Goal: Transaction & Acquisition: Purchase product/service

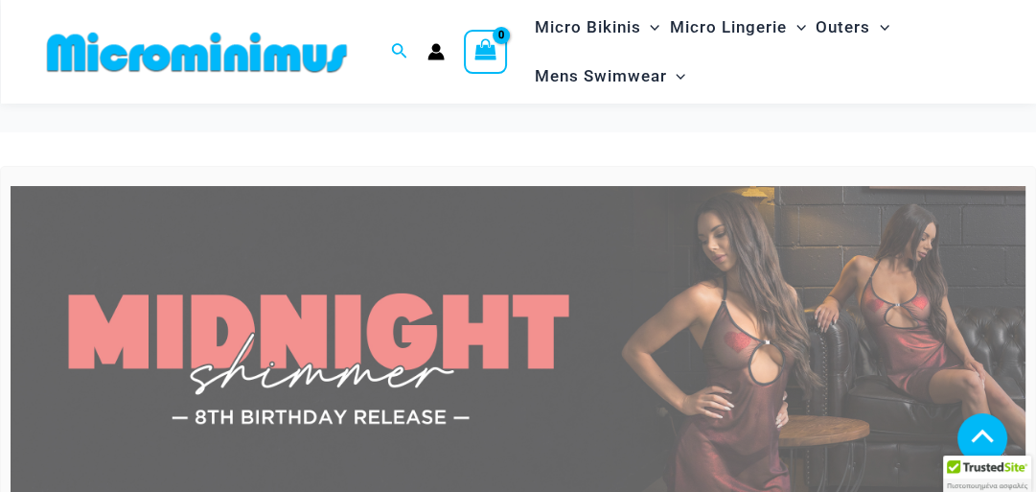
scroll to position [1131, 0]
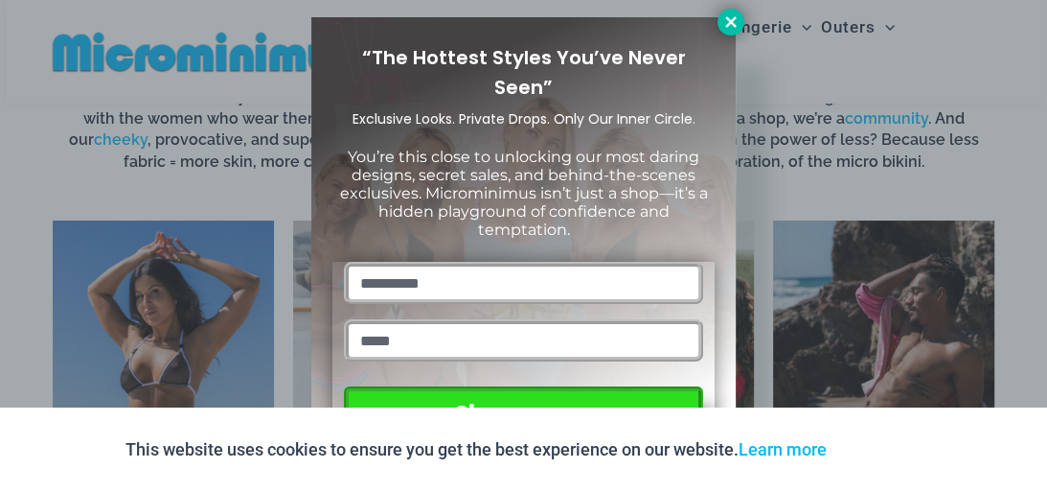
click at [735, 19] on icon at bounding box center [731, 21] width 17 height 17
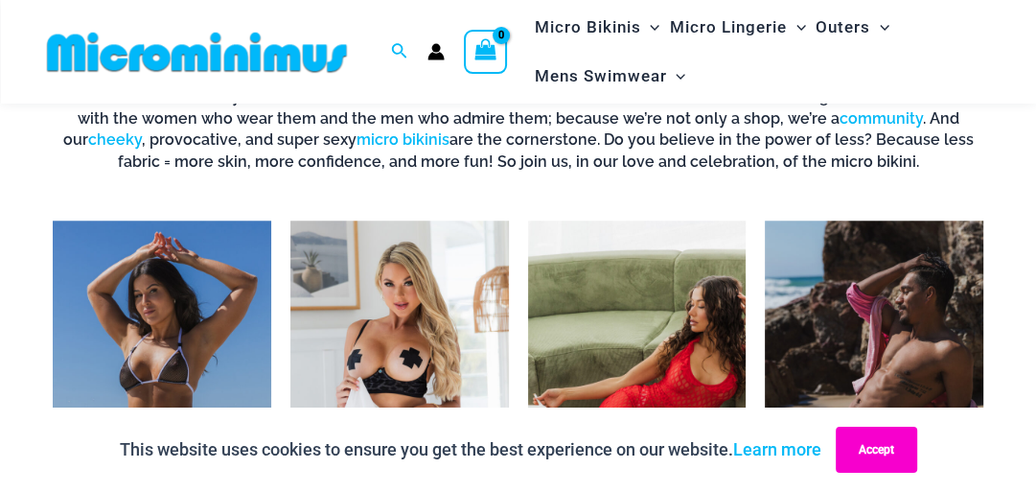
click at [905, 450] on button "Accept" at bounding box center [876, 449] width 81 height 46
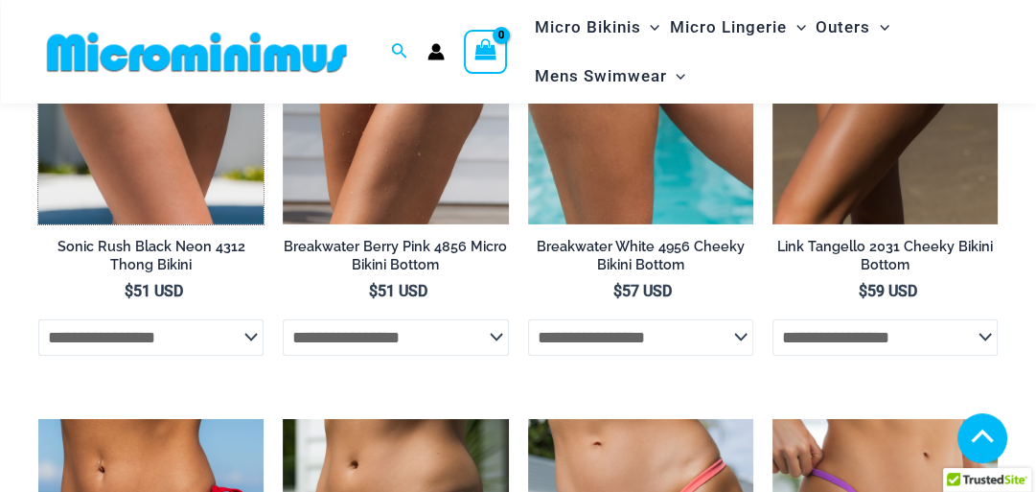
scroll to position [5041, 0]
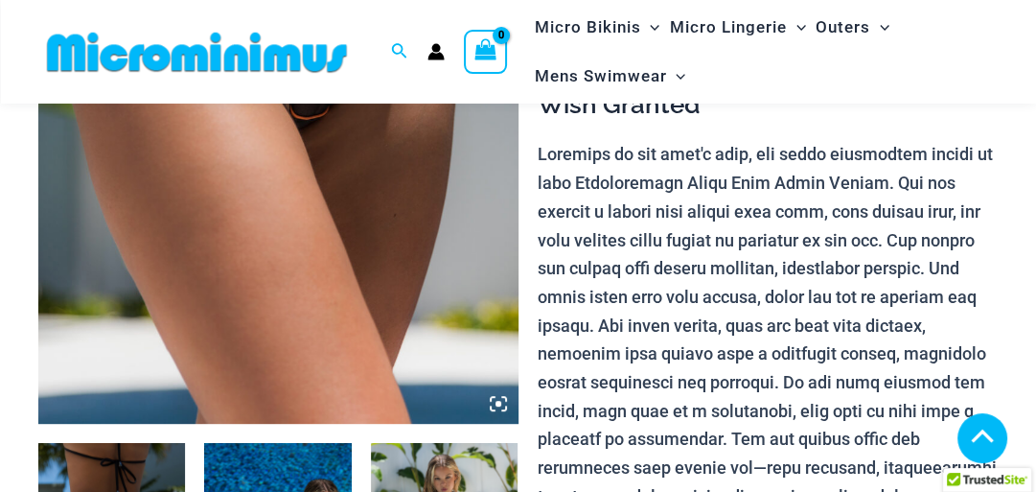
scroll to position [594, 0]
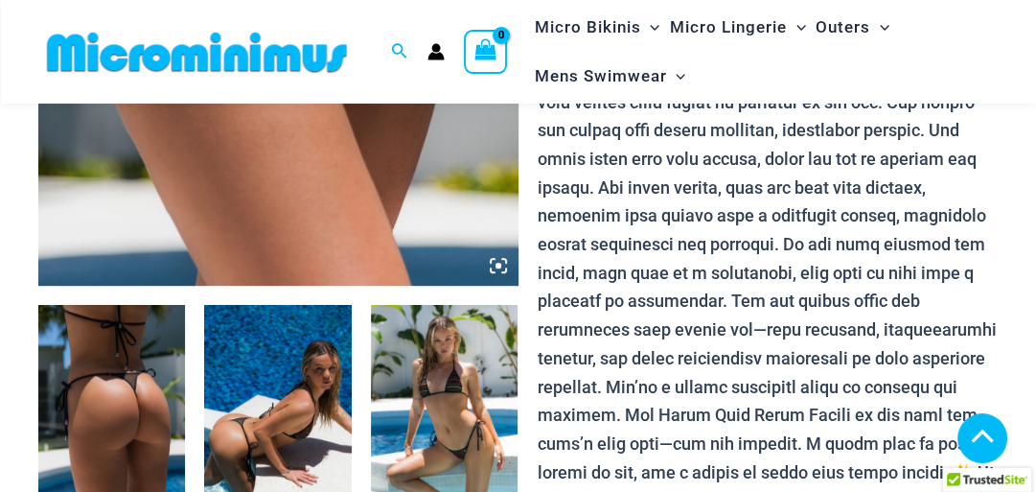
click at [492, 264] on icon at bounding box center [498, 265] width 17 height 17
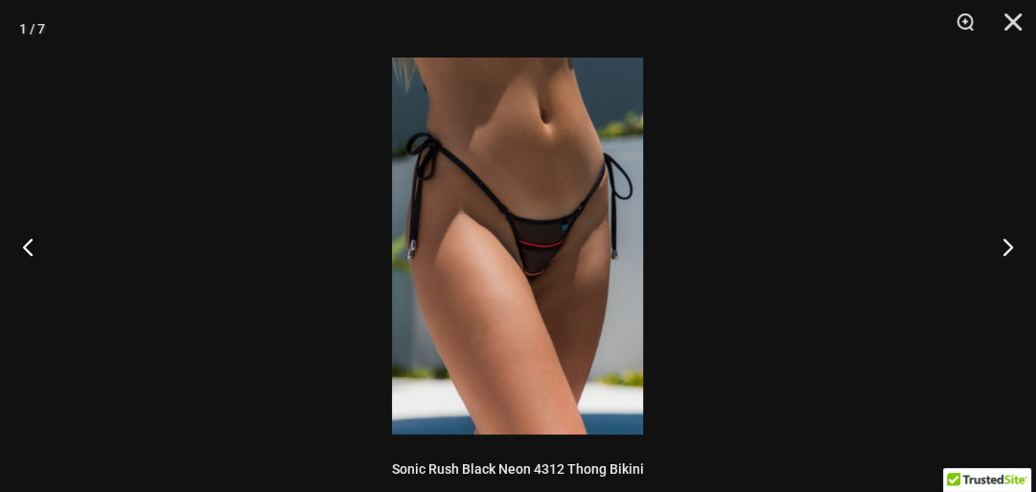
click at [492, 263] on img at bounding box center [517, 245] width 251 height 377
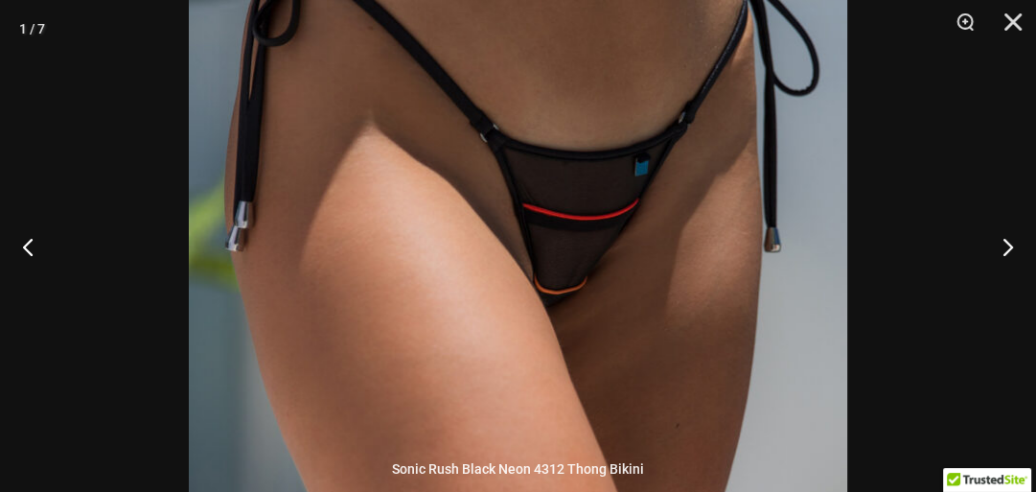
click at [570, 281] on img at bounding box center [518, 217] width 658 height 987
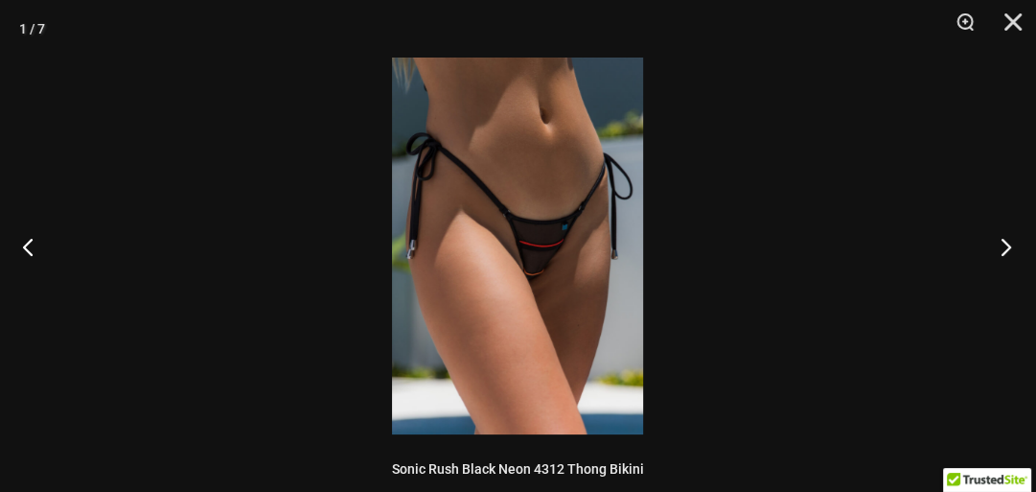
click at [1002, 243] on button "Next" at bounding box center [1000, 246] width 72 height 96
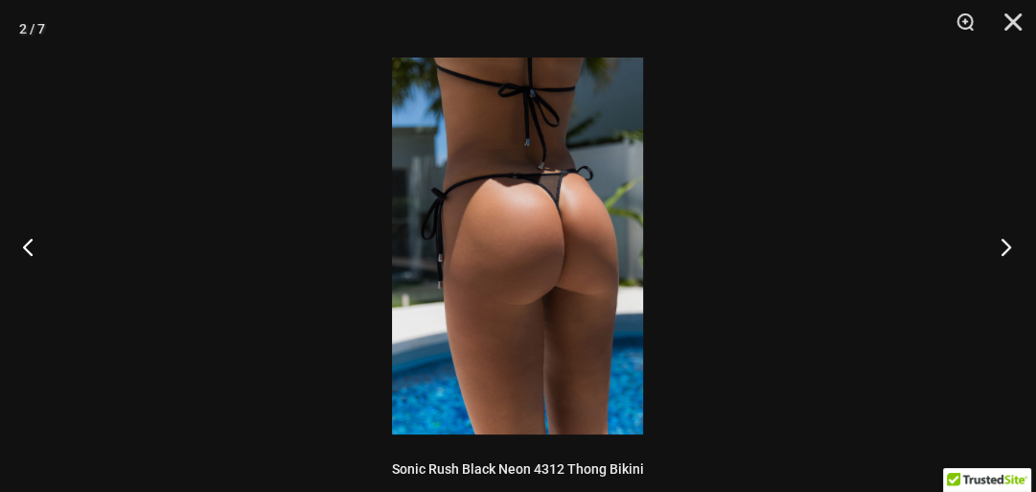
click at [1002, 243] on button "Next" at bounding box center [1000, 246] width 72 height 96
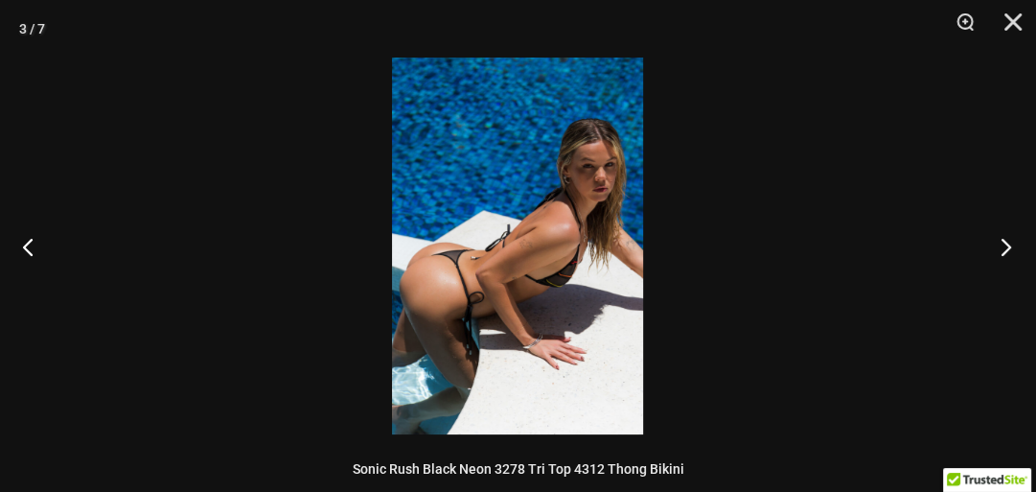
click at [1002, 243] on button "Next" at bounding box center [1000, 246] width 72 height 96
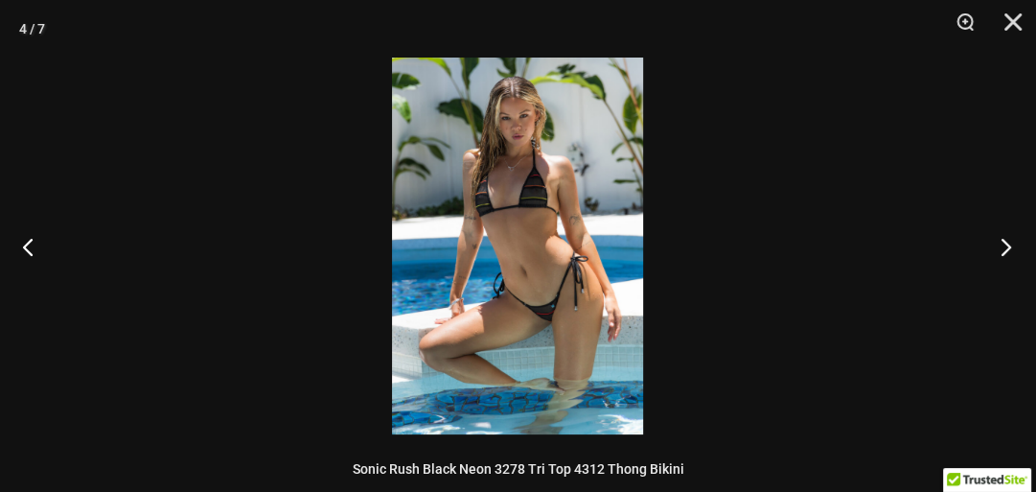
click at [1001, 244] on button "Next" at bounding box center [1000, 246] width 72 height 96
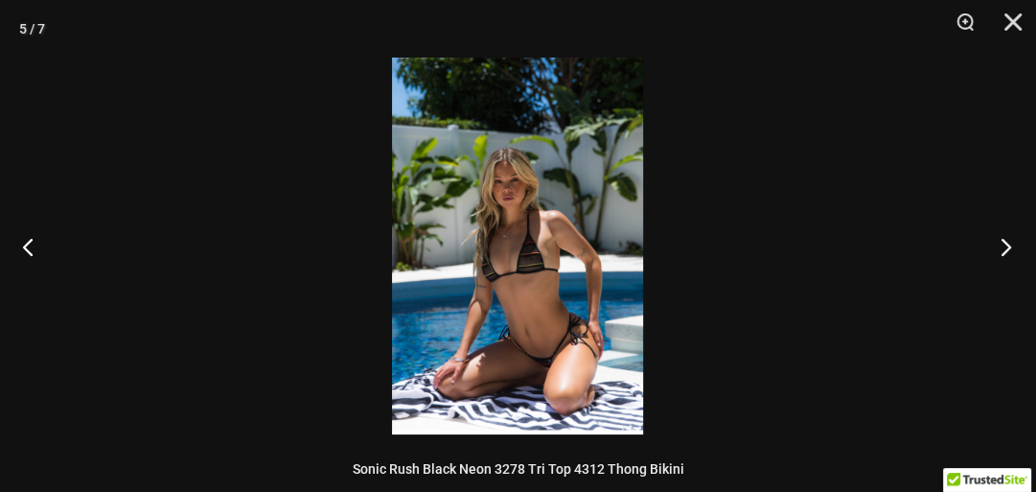
click at [1001, 244] on button "Next" at bounding box center [1000, 246] width 72 height 96
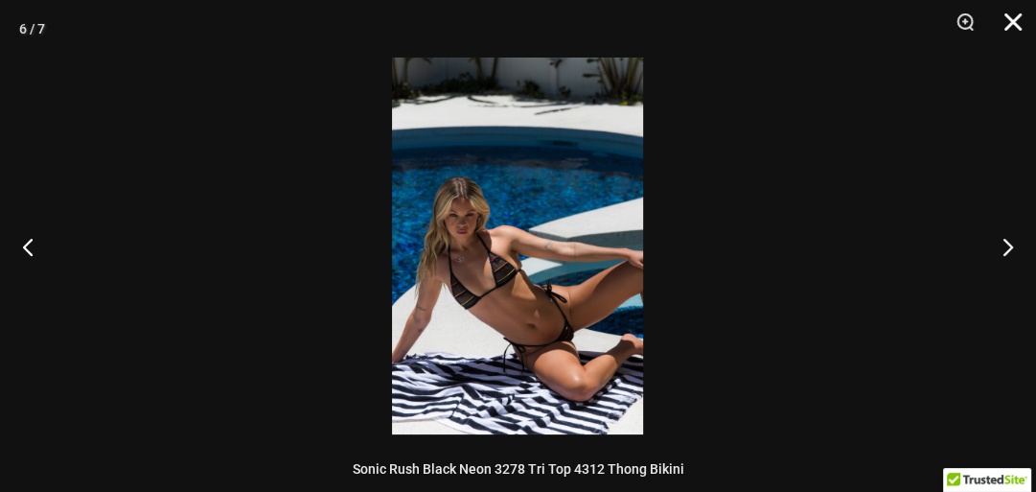
click at [1016, 28] on button "Close" at bounding box center [1006, 28] width 48 height 57
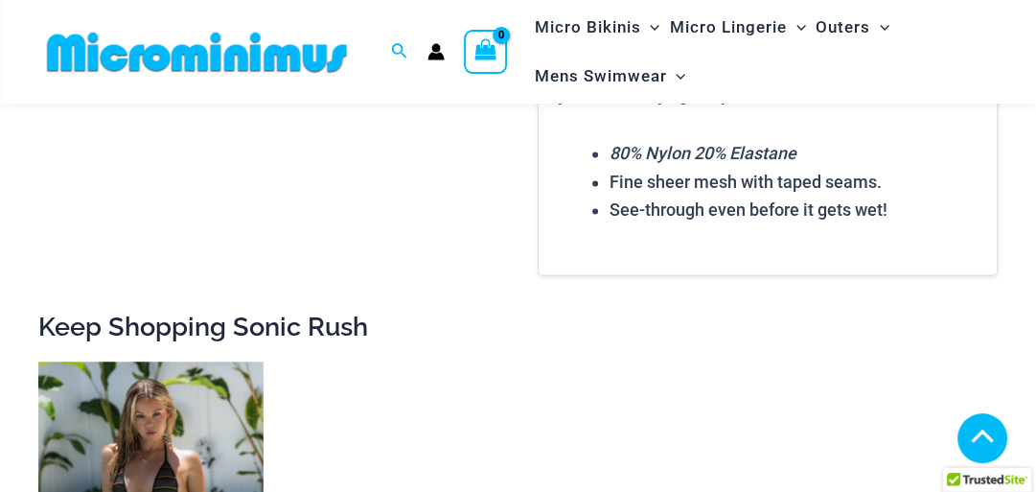
scroll to position [1667, 0]
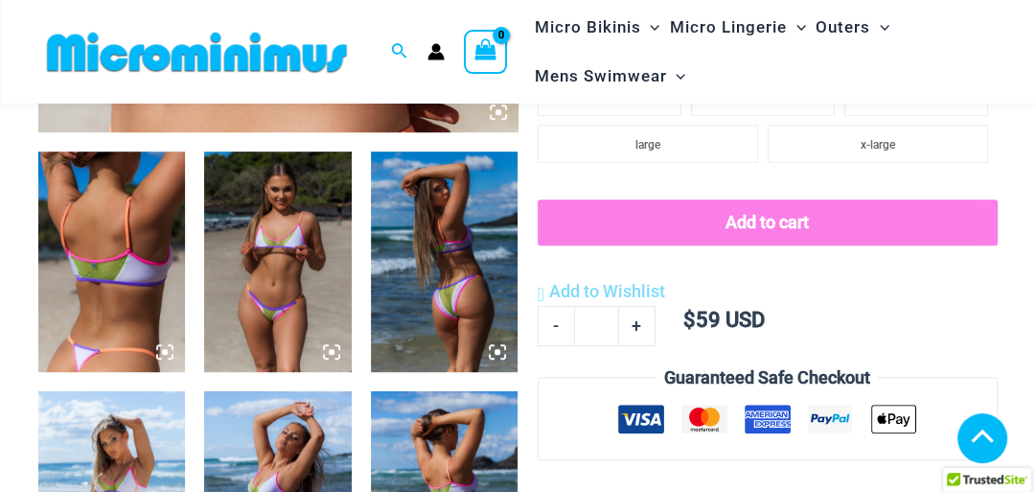
scroll to position [747, 0]
click at [327, 351] on icon at bounding box center [331, 351] width 17 height 17
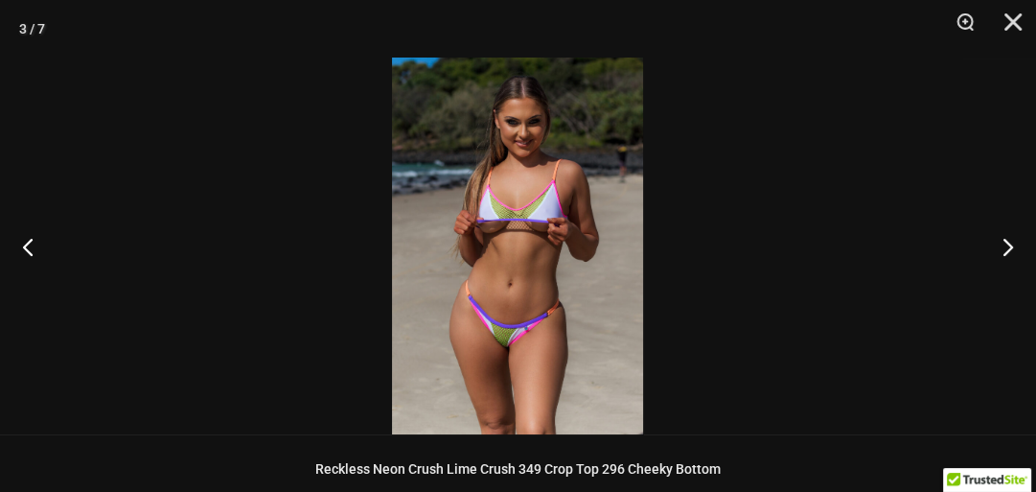
click at [496, 144] on img at bounding box center [517, 245] width 251 height 377
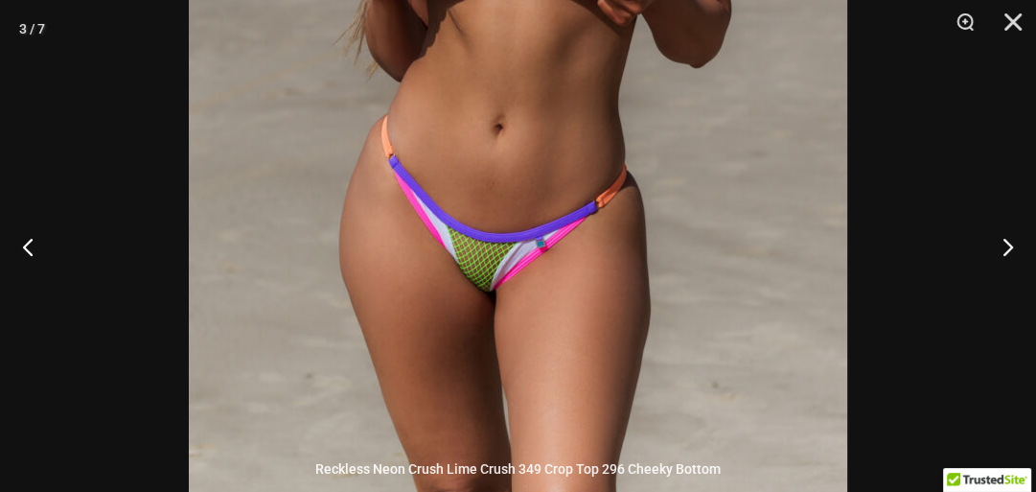
click at [484, 301] on img at bounding box center [518, 26] width 658 height 987
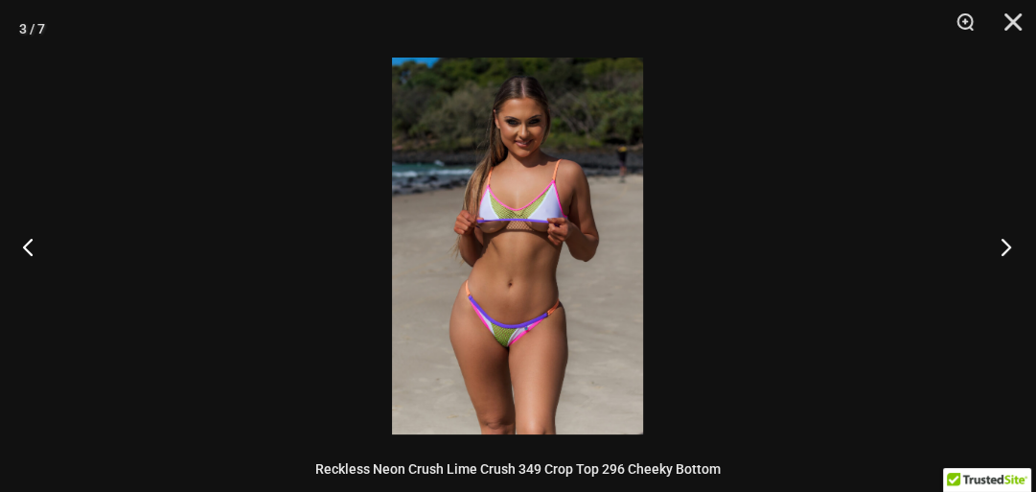
click at [981, 235] on button "Next" at bounding box center [1000, 246] width 72 height 96
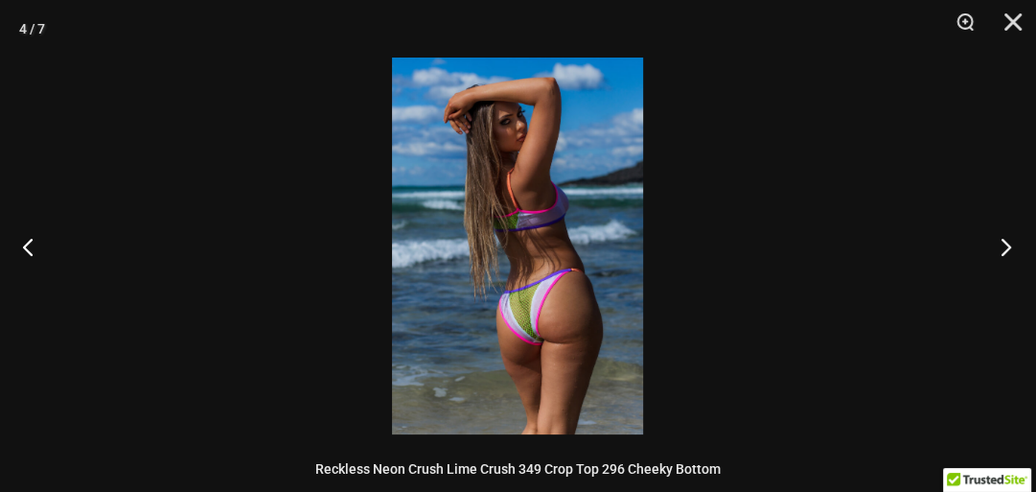
click at [981, 235] on button "Next" at bounding box center [1000, 246] width 72 height 96
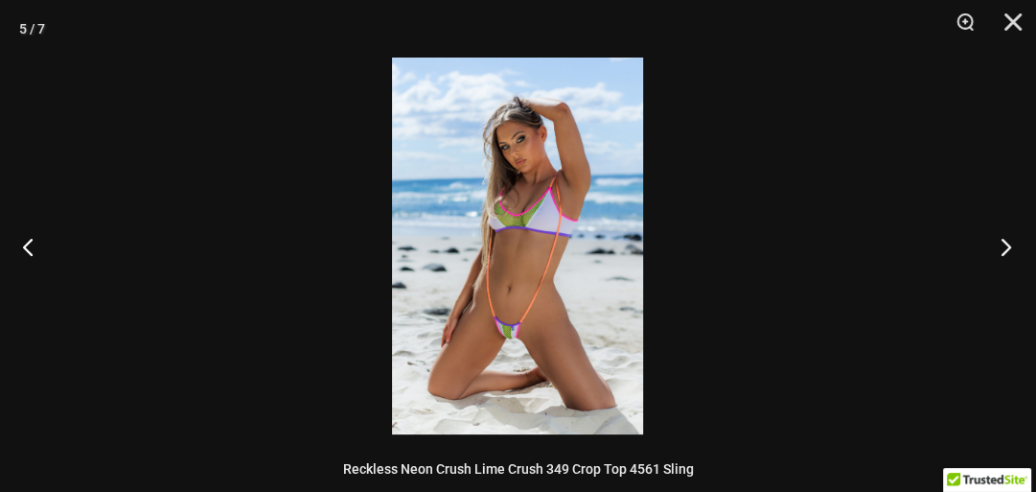
click at [981, 235] on button "Next" at bounding box center [1000, 246] width 72 height 96
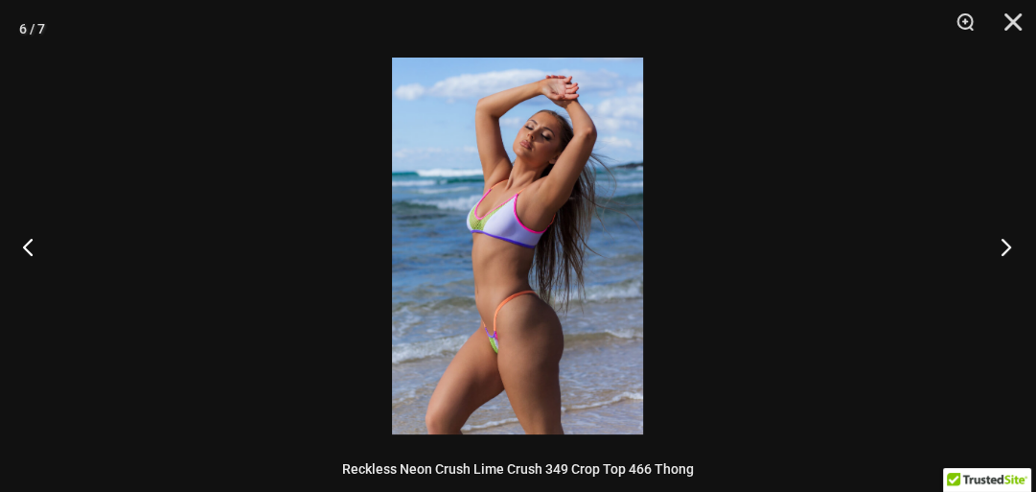
click at [981, 235] on button "Next" at bounding box center [1000, 246] width 72 height 96
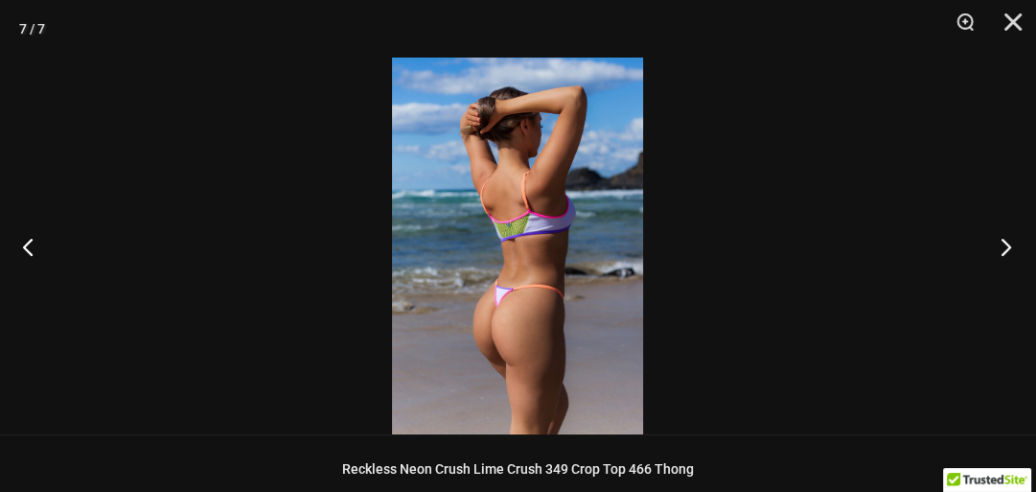
click at [981, 235] on button "Next" at bounding box center [1000, 246] width 72 height 96
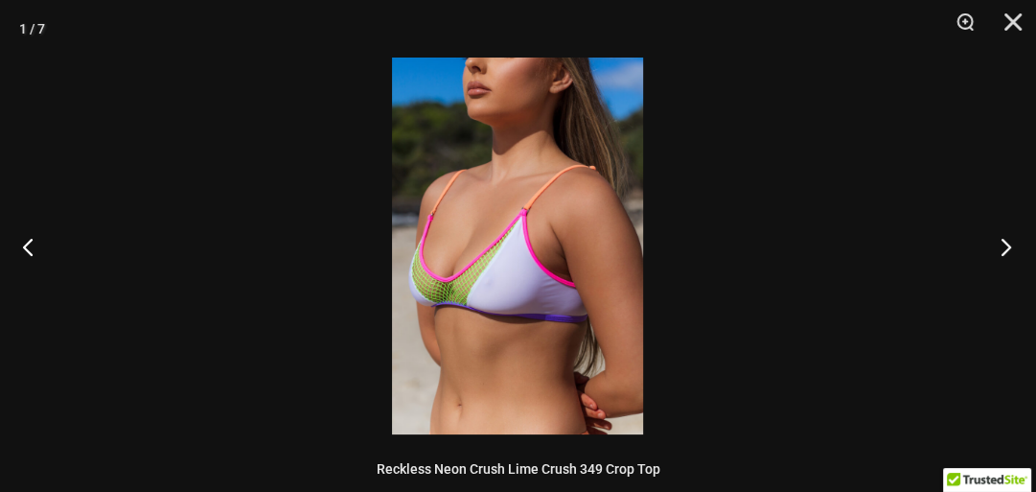
click at [981, 235] on button "Next" at bounding box center [1000, 246] width 72 height 96
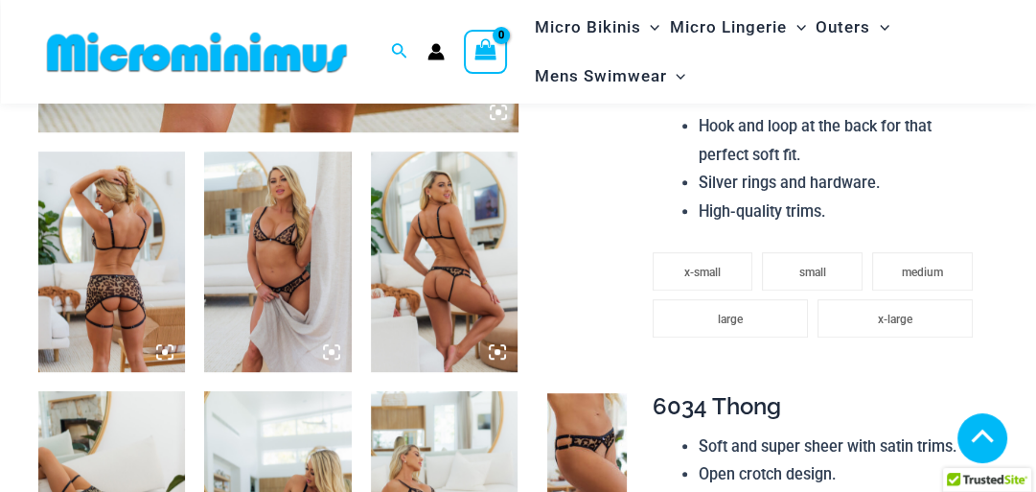
scroll to position [594, 0]
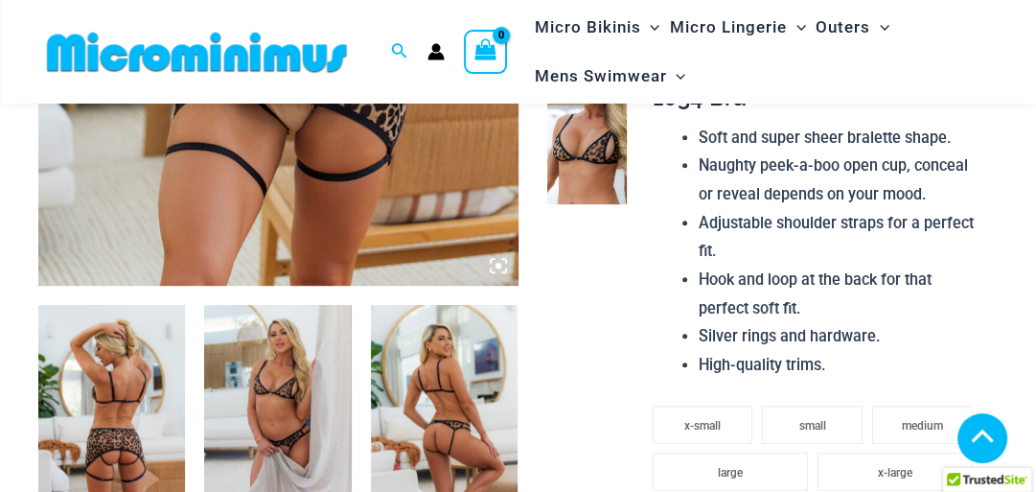
click at [494, 260] on icon at bounding box center [498, 265] width 17 height 17
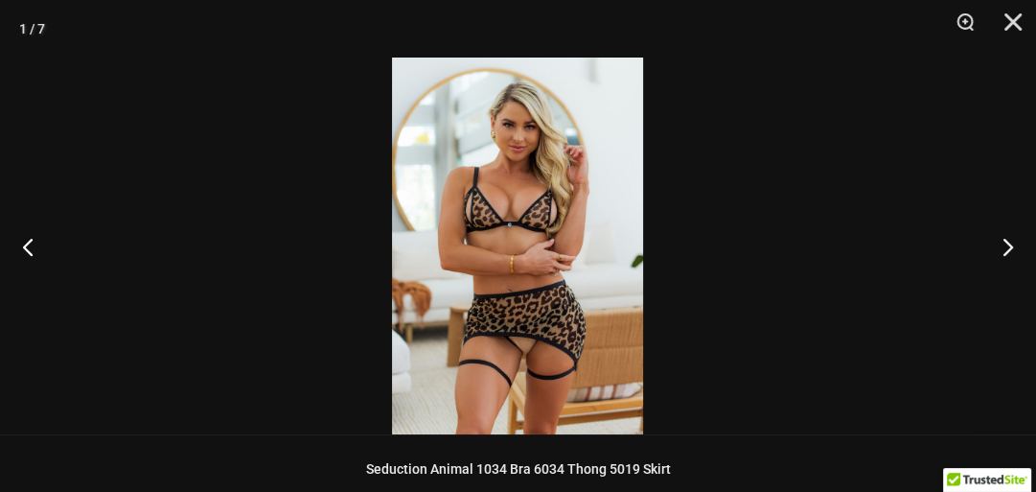
click at [510, 114] on img at bounding box center [517, 245] width 251 height 377
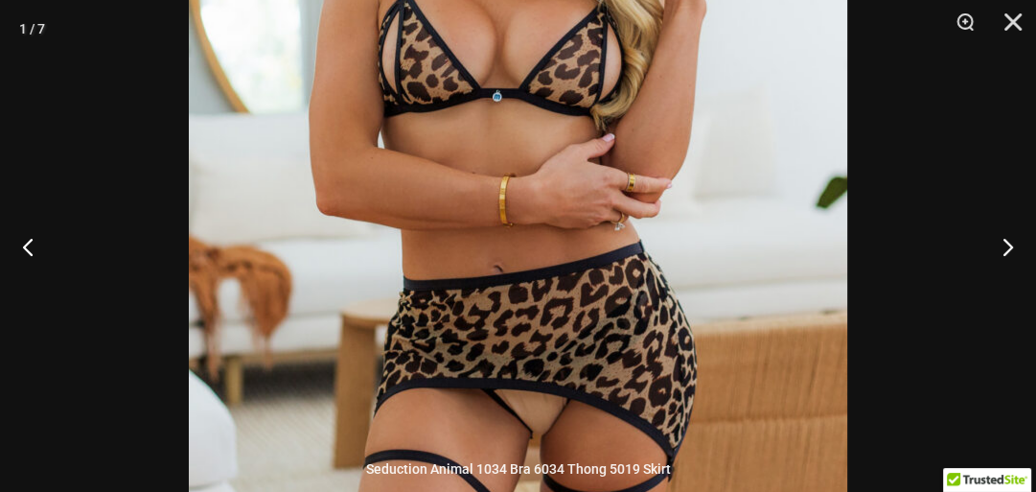
click at [510, 114] on img at bounding box center [518, 152] width 658 height 987
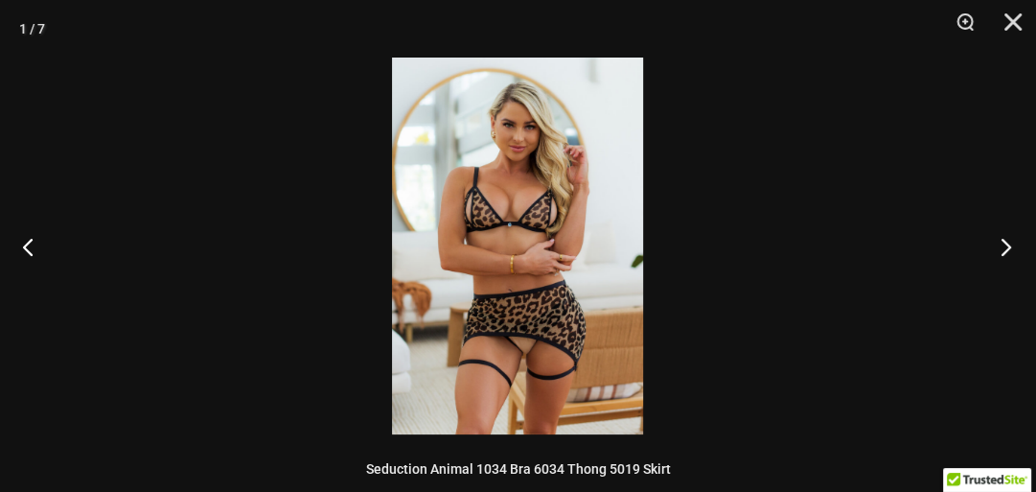
click at [1006, 246] on button "Next" at bounding box center [1000, 246] width 72 height 96
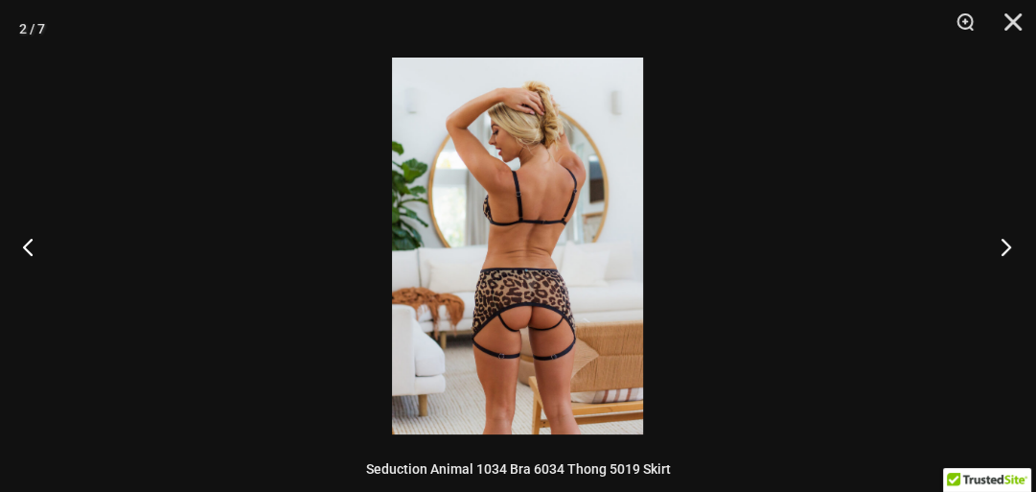
click at [1006, 246] on button "Next" at bounding box center [1000, 246] width 72 height 96
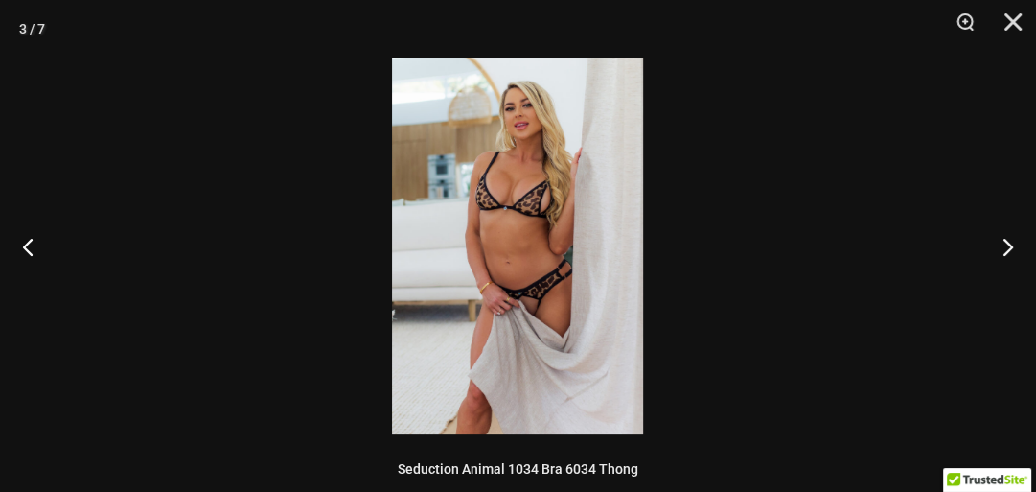
click at [507, 192] on img at bounding box center [517, 245] width 251 height 377
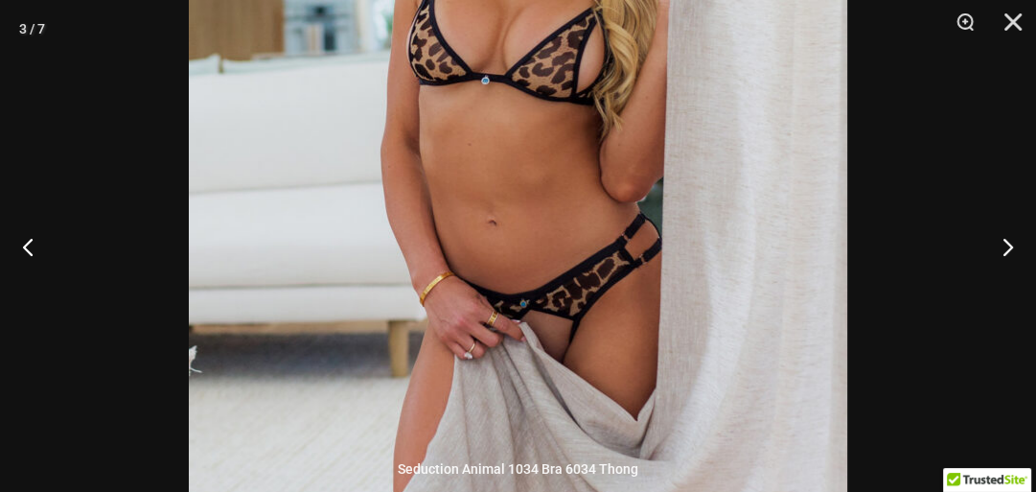
click at [582, 325] on img at bounding box center [518, 179] width 658 height 987
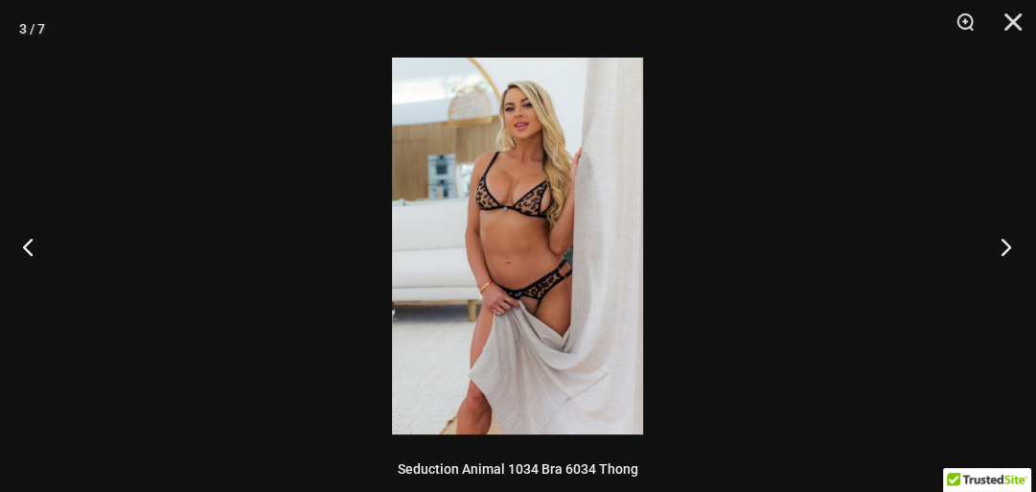
click at [1000, 254] on button "Next" at bounding box center [1000, 246] width 72 height 96
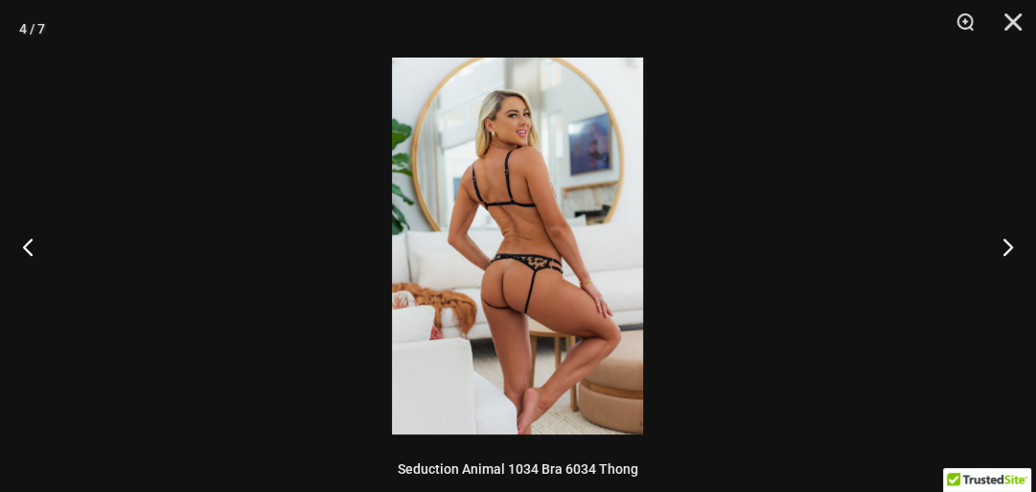
click at [500, 287] on img at bounding box center [517, 245] width 251 height 377
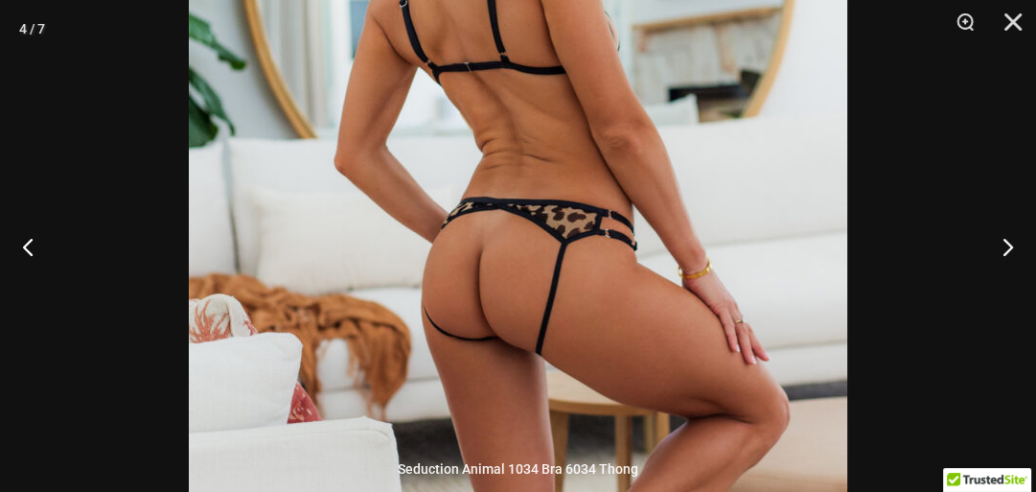
click at [498, 335] on img at bounding box center [518, 177] width 658 height 987
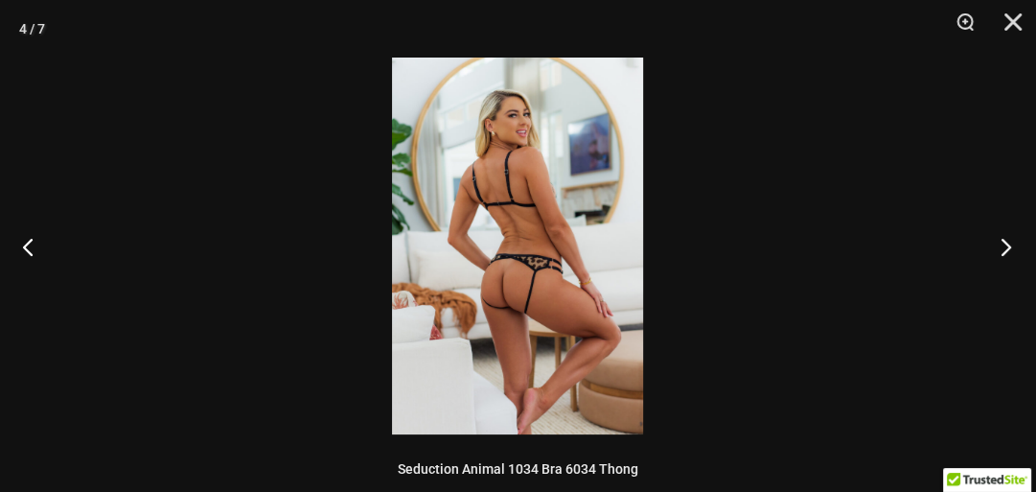
click at [997, 244] on button "Next" at bounding box center [1000, 246] width 72 height 96
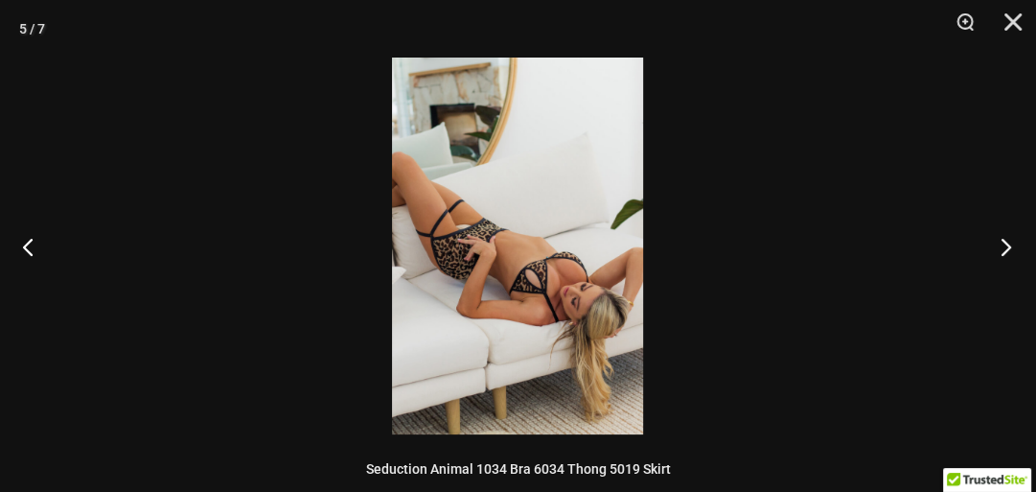
click at [997, 244] on button "Next" at bounding box center [1000, 246] width 72 height 96
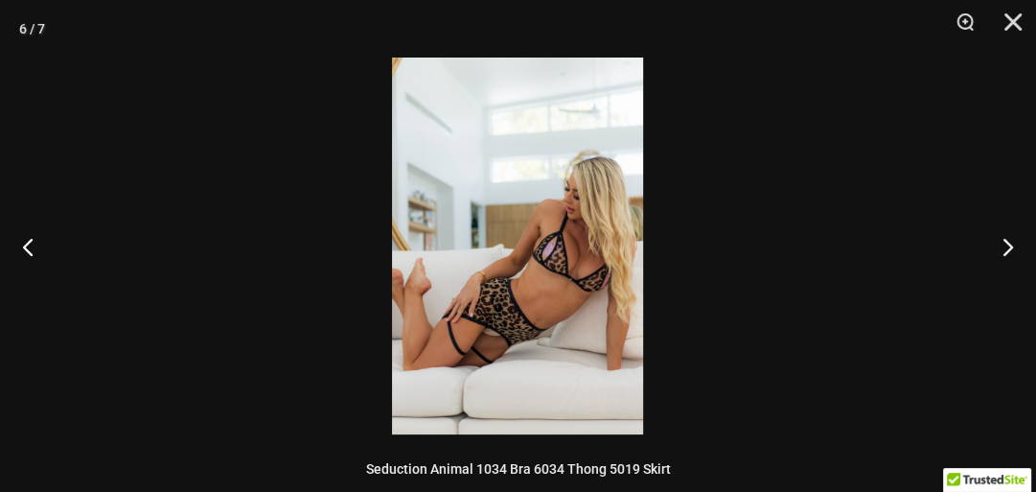
click at [575, 280] on img at bounding box center [517, 245] width 251 height 377
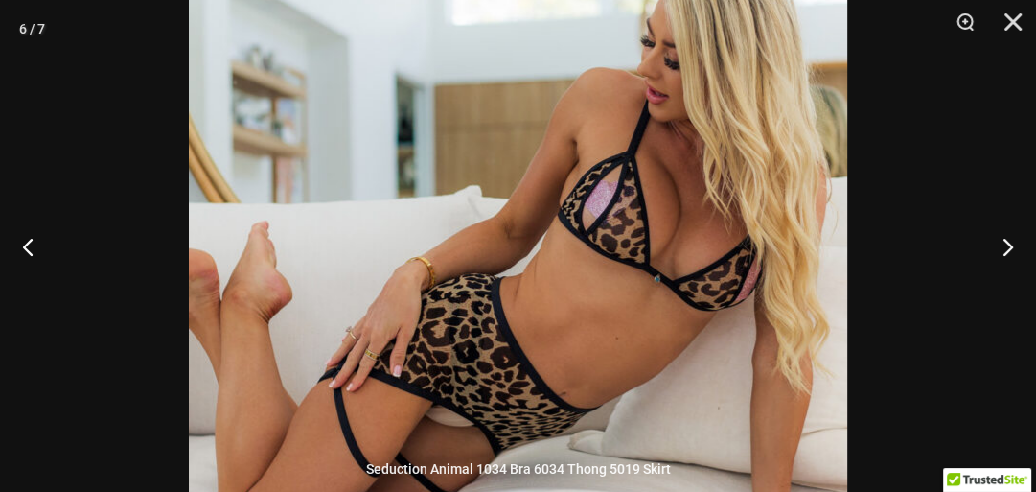
click at [575, 280] on img at bounding box center [518, 190] width 658 height 987
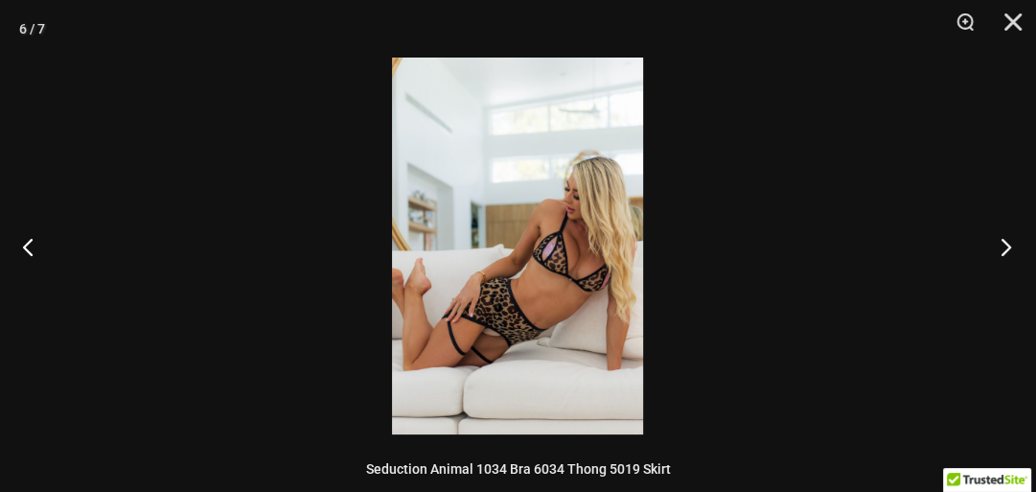
click at [1005, 253] on button "Next" at bounding box center [1000, 246] width 72 height 96
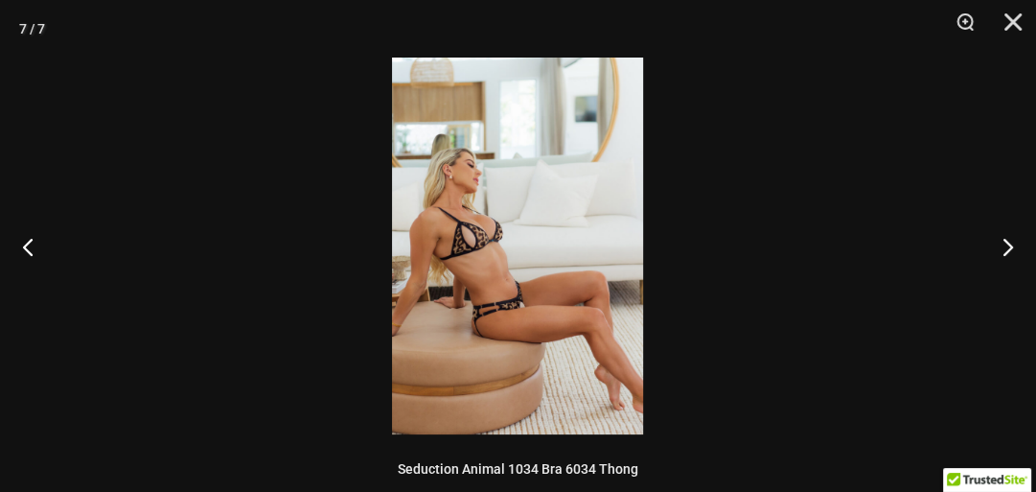
click at [485, 256] on img at bounding box center [517, 245] width 251 height 377
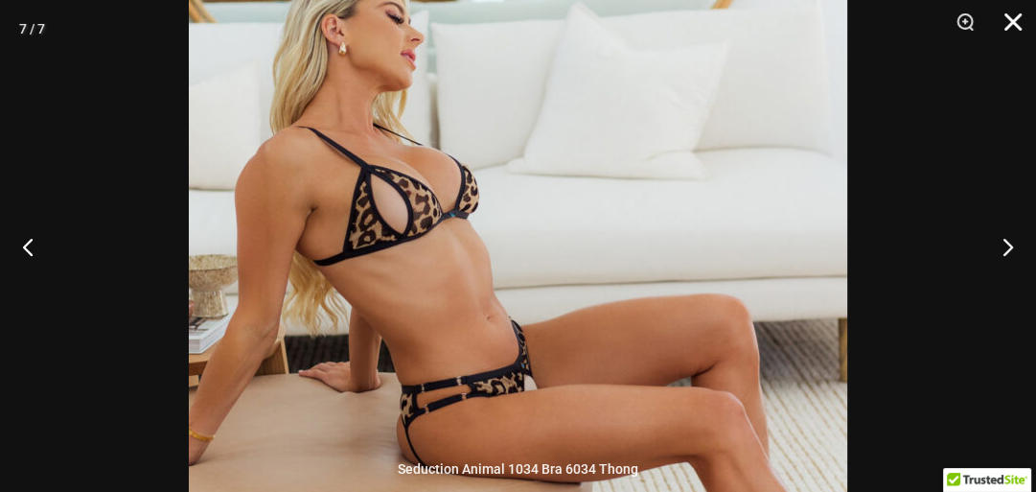
click at [1000, 30] on button "Close" at bounding box center [1006, 28] width 48 height 57
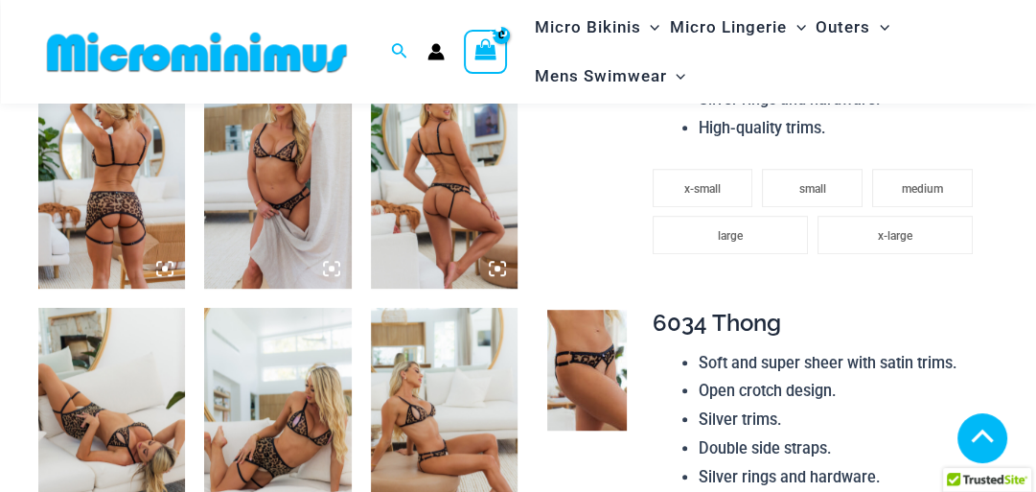
scroll to position [747, 0]
